Goal: Information Seeking & Learning: Learn about a topic

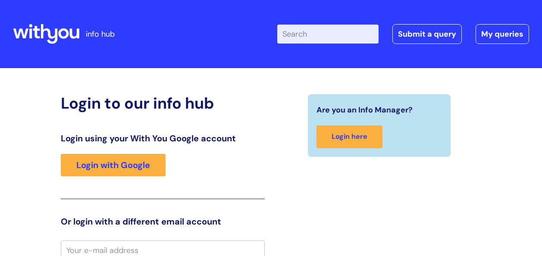
scroll to position [4, 0]
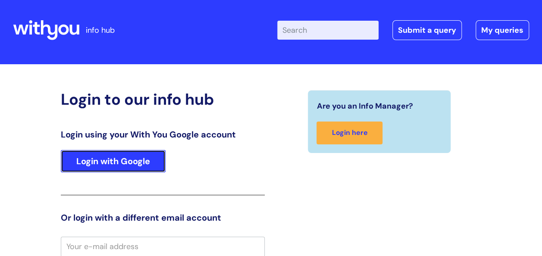
click at [147, 159] on link "Login with Google" at bounding box center [113, 161] width 105 height 22
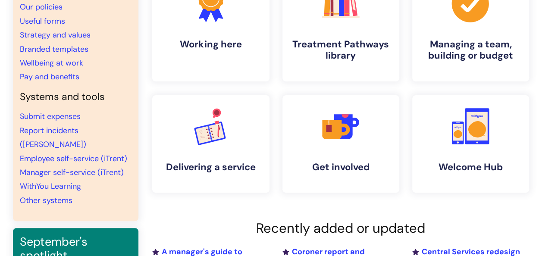
scroll to position [105, 0]
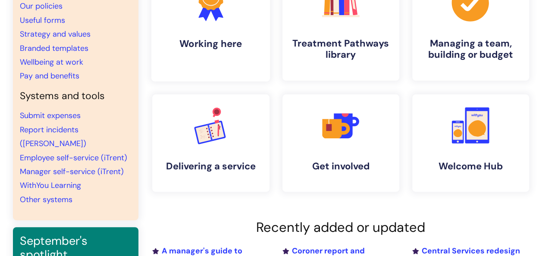
click at [240, 35] on link ".cls-1{fill:#f89b22;}.cls-1,.cls-2,.cls-3{stroke-width:0px;}.cls-2{fill:#2d3cff…" at bounding box center [210, 26] width 119 height 111
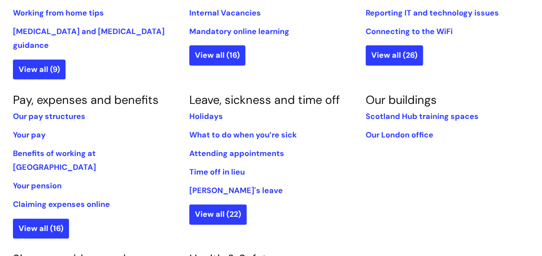
scroll to position [461, 0]
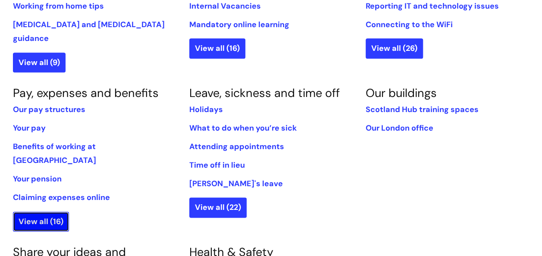
click at [56, 212] on link "View all (16)" at bounding box center [41, 222] width 56 height 20
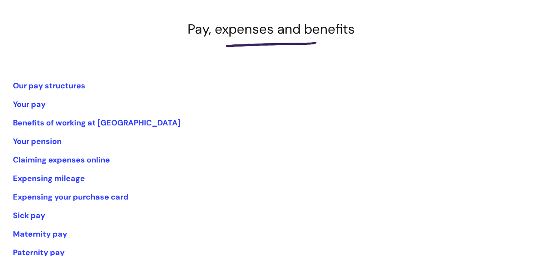
scroll to position [115, 0]
click at [104, 121] on link "Benefits of working at [GEOGRAPHIC_DATA]" at bounding box center [97, 122] width 168 height 10
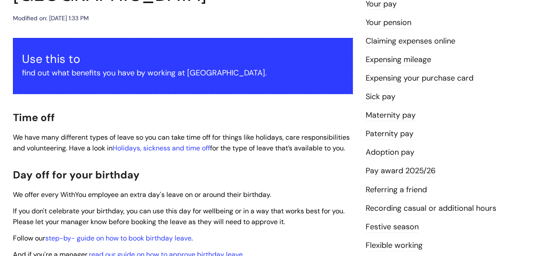
scroll to position [147, 0]
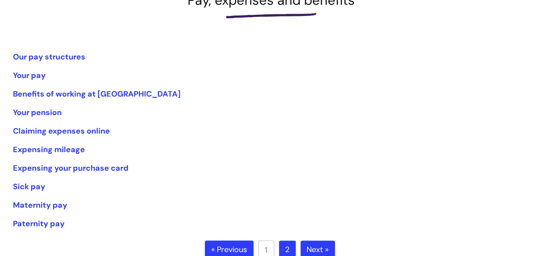
scroll to position [144, 0]
click at [39, 76] on link "Your pay" at bounding box center [29, 75] width 33 height 10
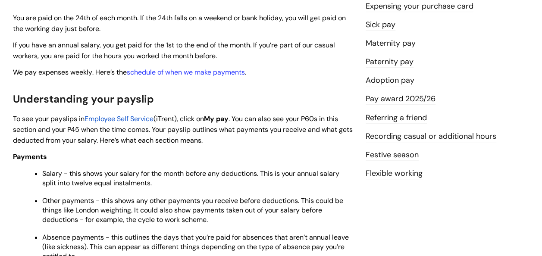
scroll to position [222, 0]
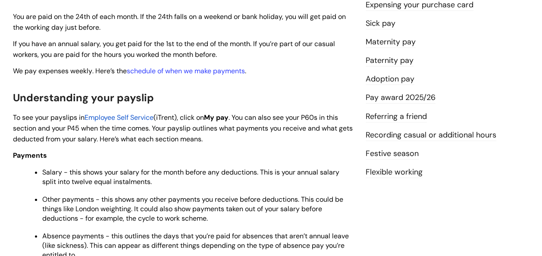
click at [131, 119] on span "Employee Self Service" at bounding box center [118, 117] width 69 height 9
